Goal: Obtain resource: Download file/media

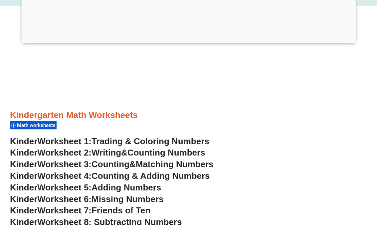
scroll to position [179, 0]
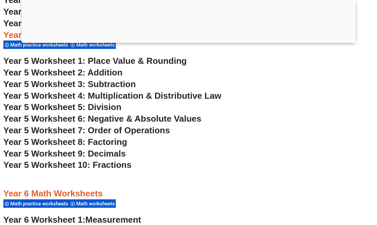
scroll to position [1341, 0]
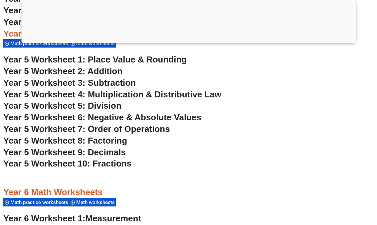
click at [98, 107] on span "Year 5 Worksheet 5: Division" at bounding box center [62, 106] width 118 height 10
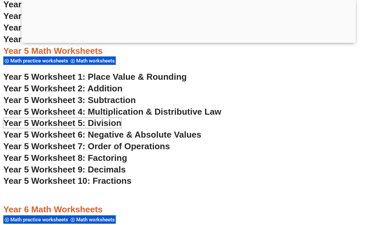
scroll to position [1371, 0]
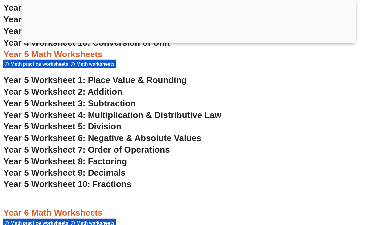
click at [15, 28] on span "Year 4 Worksheet 9: Decimals (Part 2)" at bounding box center [80, 31] width 155 height 10
